Goal: Task Accomplishment & Management: Use online tool/utility

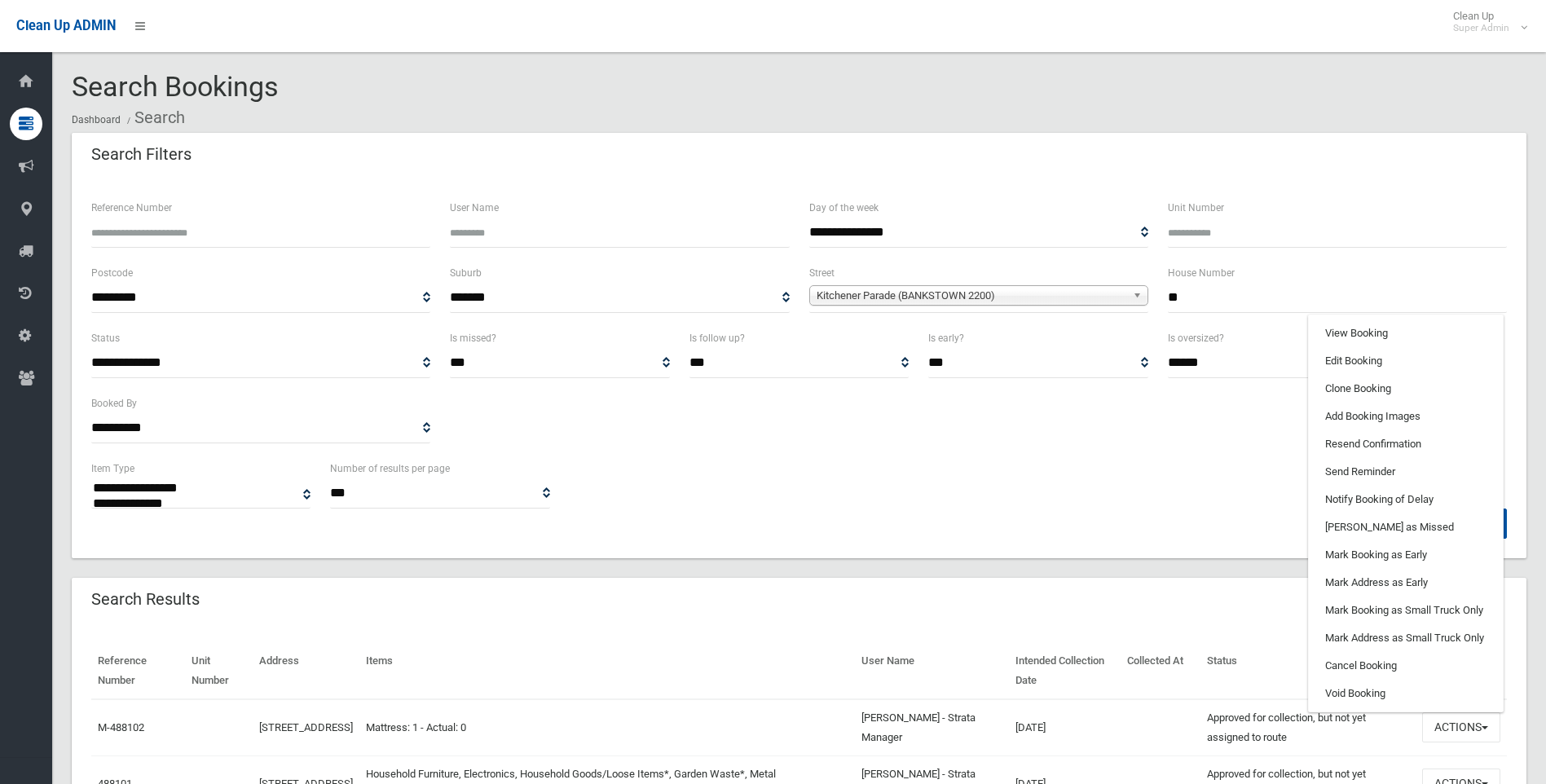
select select
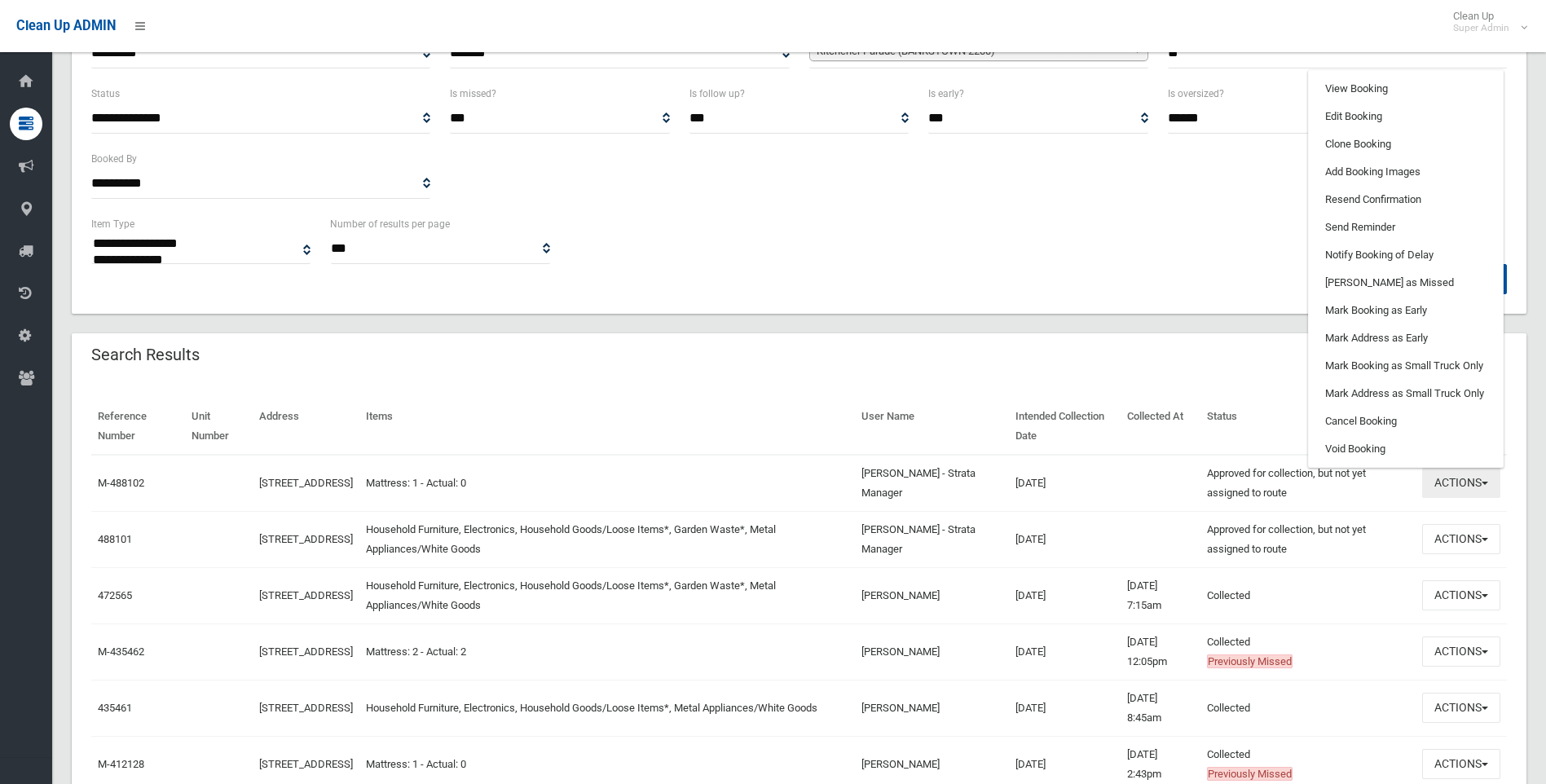
click at [1459, 492] on button "Actions" at bounding box center [1462, 482] width 78 height 30
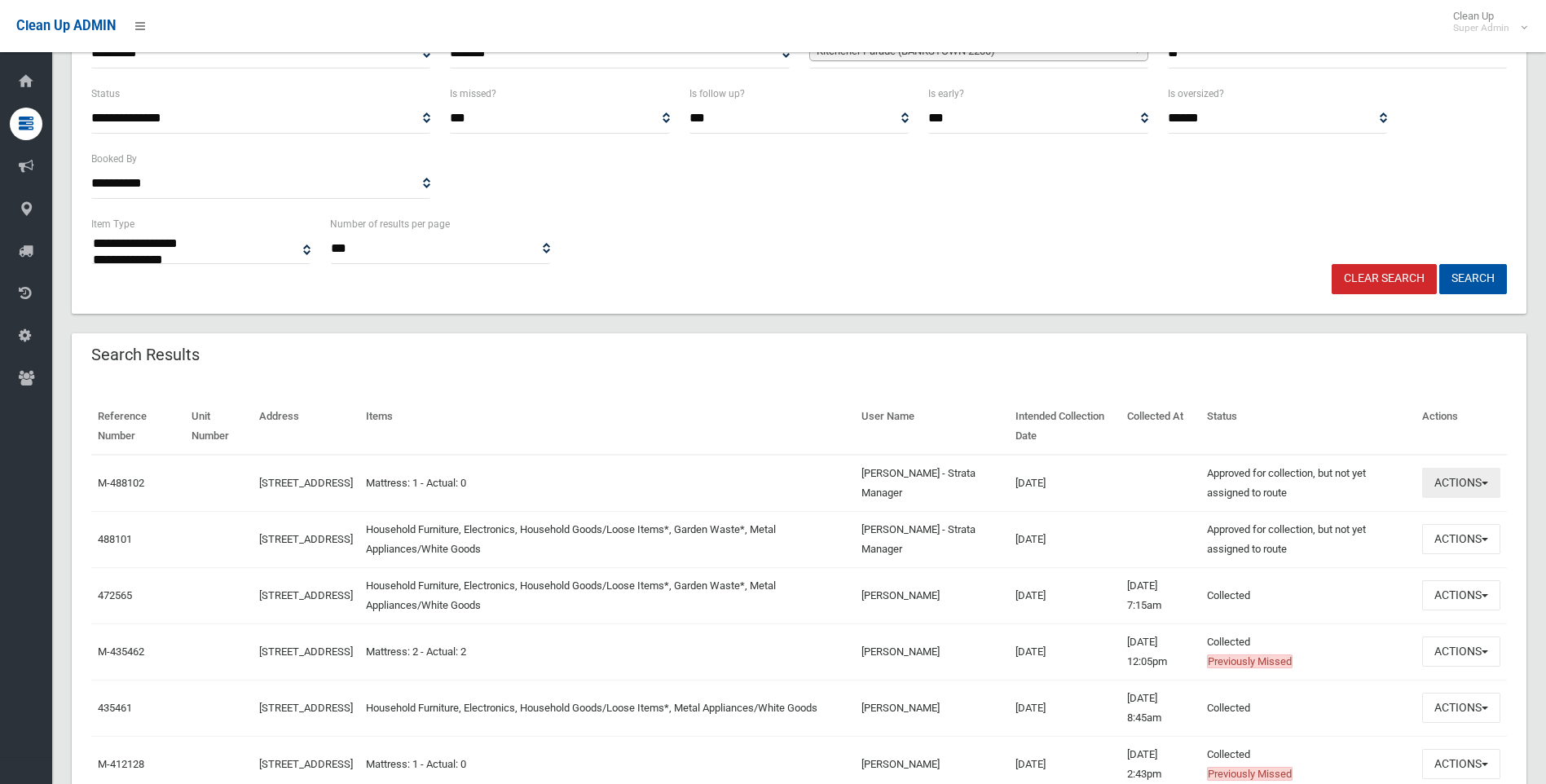
click at [1459, 492] on button "Actions" at bounding box center [1462, 482] width 78 height 30
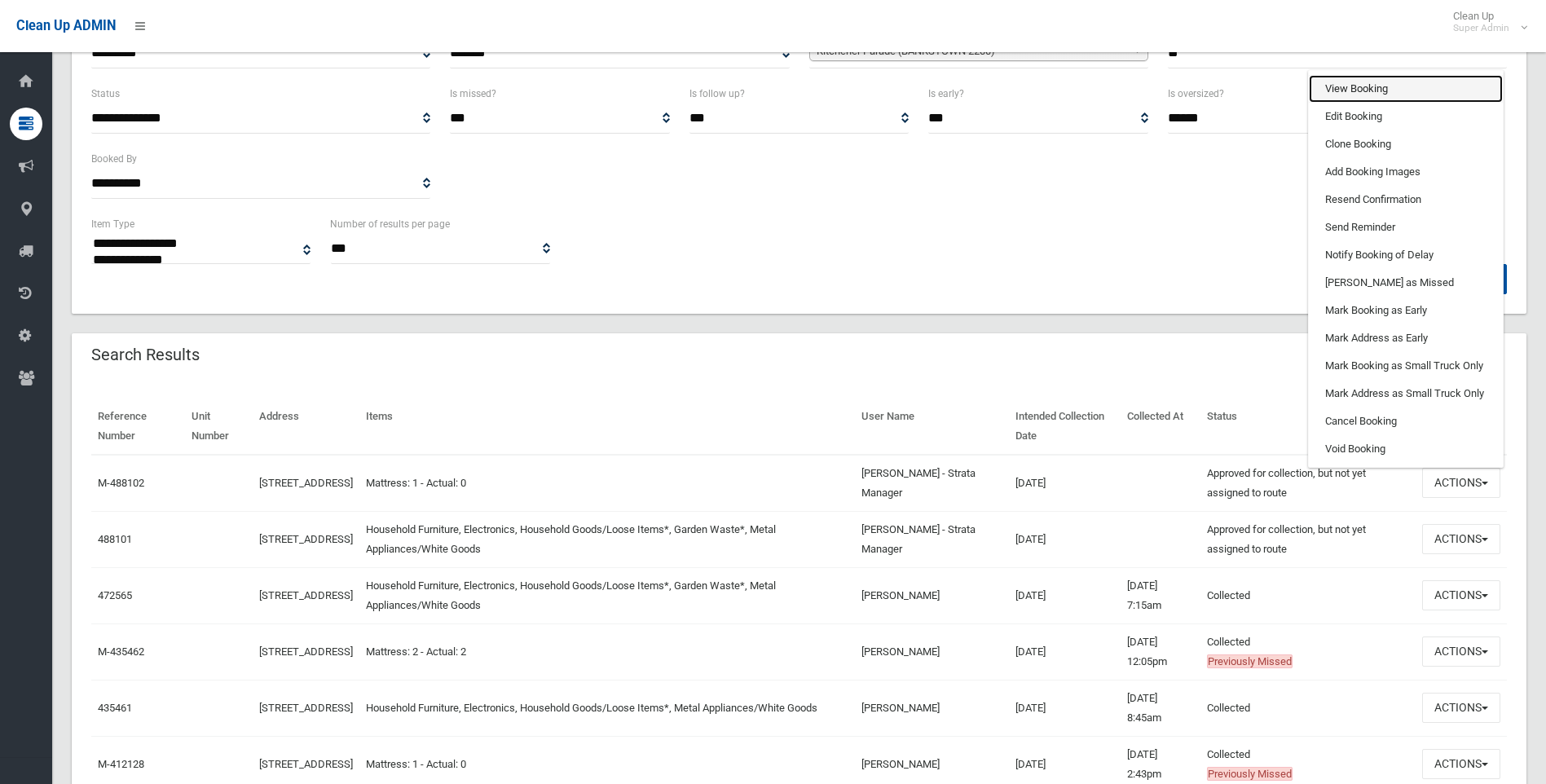
click at [1381, 86] on link "View Booking" at bounding box center [1405, 89] width 194 height 28
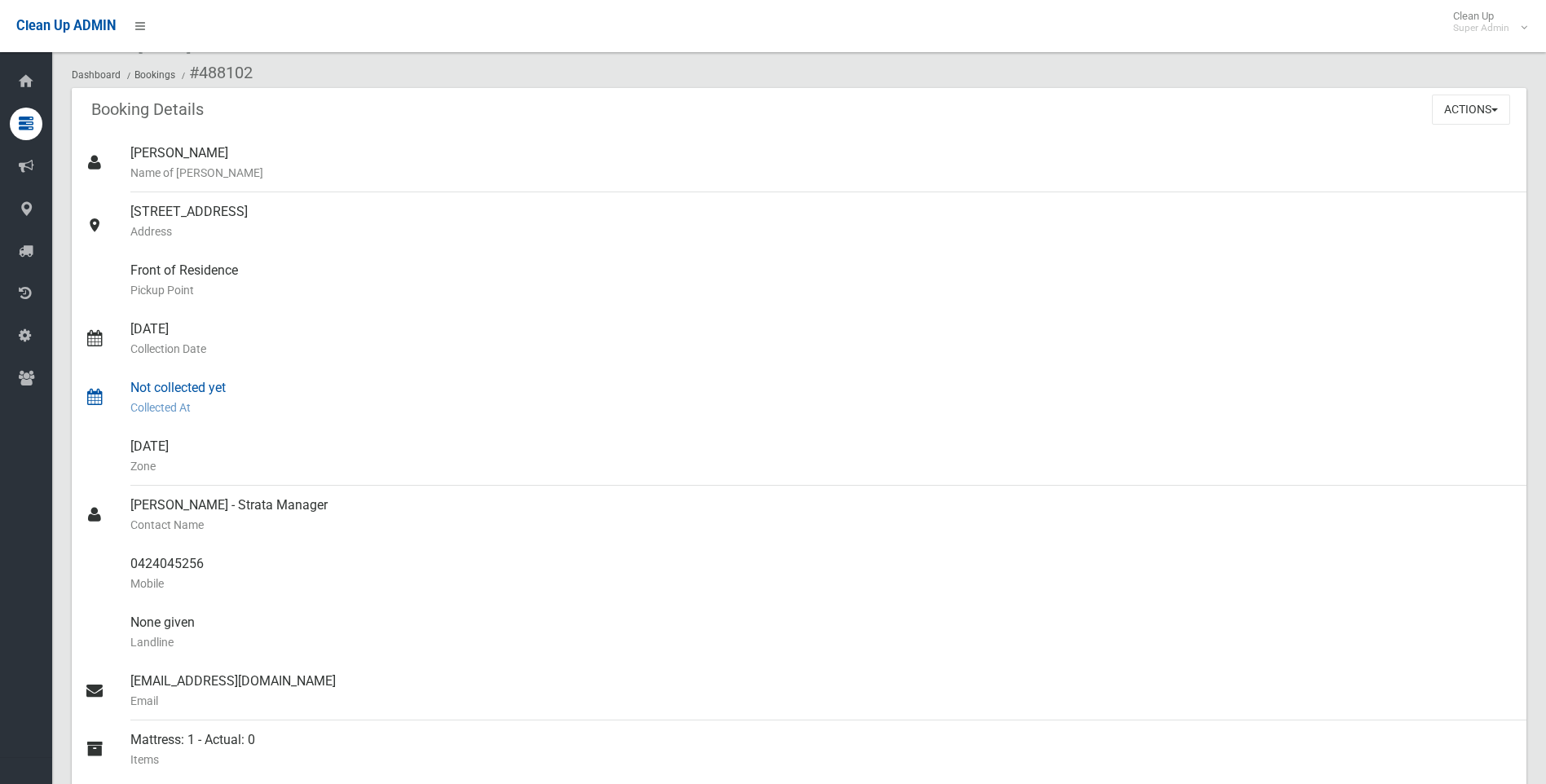
scroll to position [163, 0]
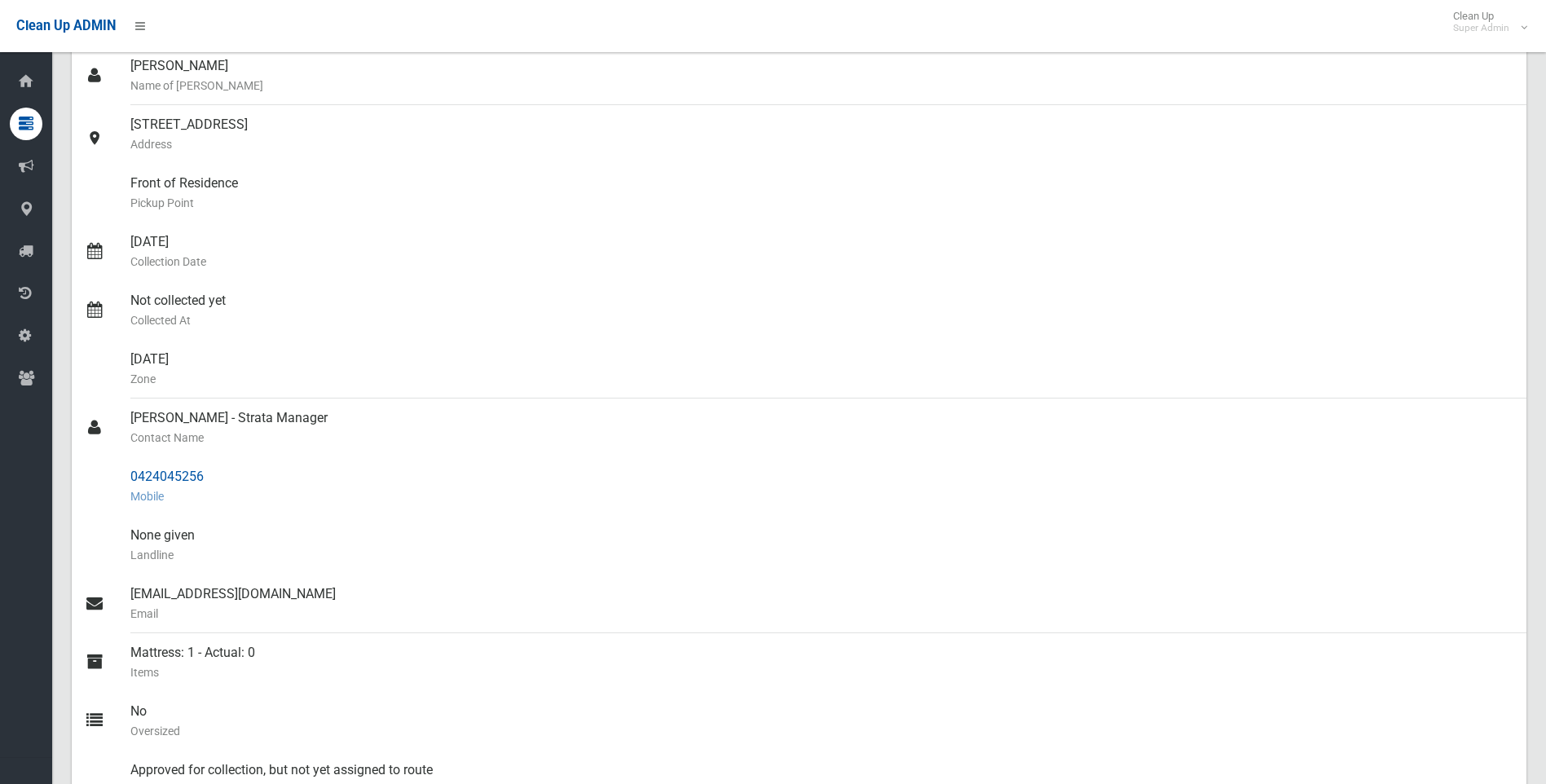
drag, startPoint x: 211, startPoint y: 471, endPoint x: 118, endPoint y: 468, distance: 93.0
click at [118, 468] on link "0424045256 Mobile" at bounding box center [800, 486] width 1455 height 59
drag, startPoint x: 118, startPoint y: 468, endPoint x: 171, endPoint y: 476, distance: 53.6
copy link "0424045256"
click at [1140, 8] on div "Clean Up ADMIN Clean Up Super Admin Logout" at bounding box center [773, 26] width 1546 height 52
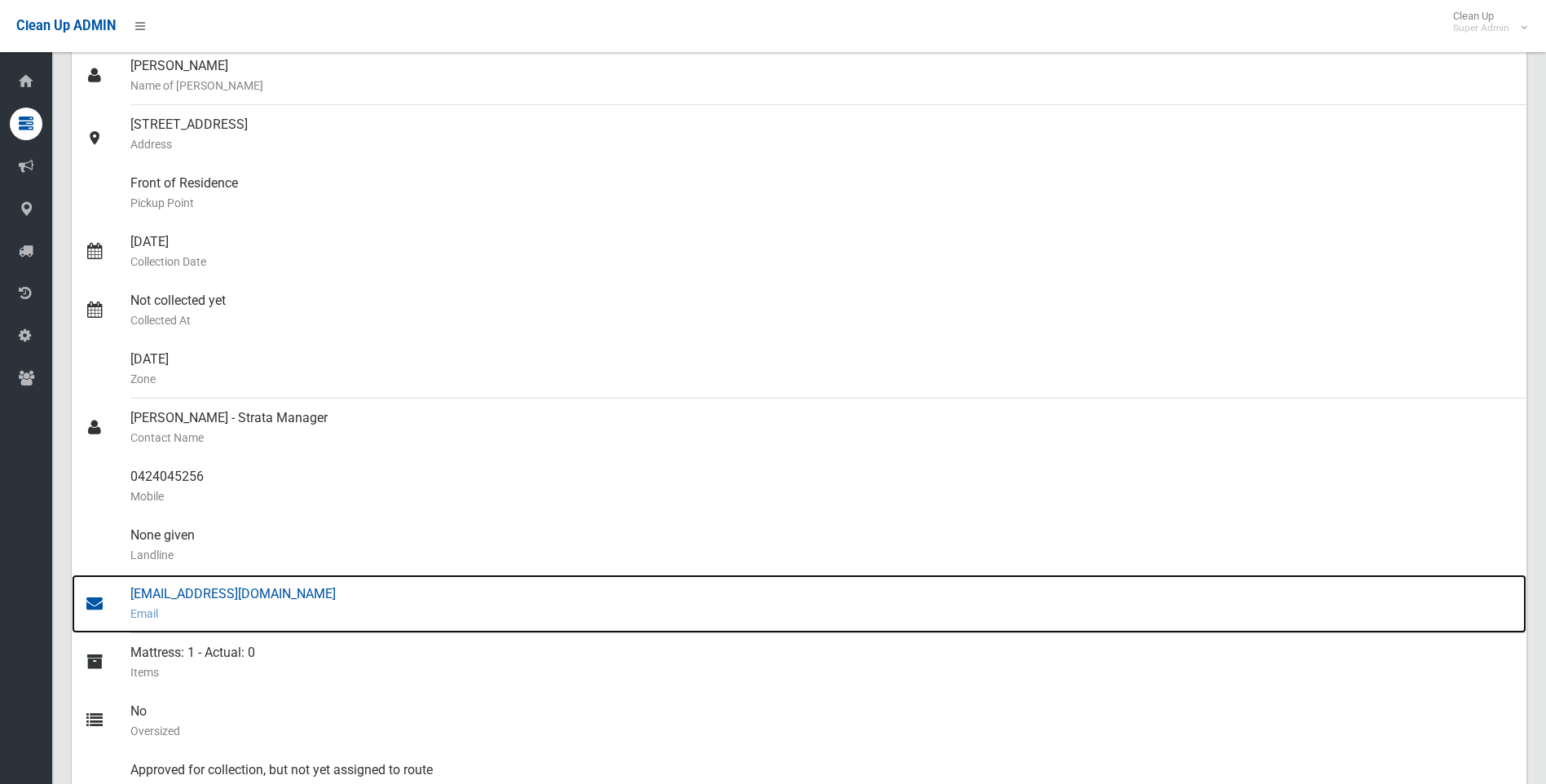
click at [213, 594] on div "[EMAIL_ADDRESS][DOMAIN_NAME] Email" at bounding box center [822, 604] width 1383 height 59
